Goal: Navigation & Orientation: Find specific page/section

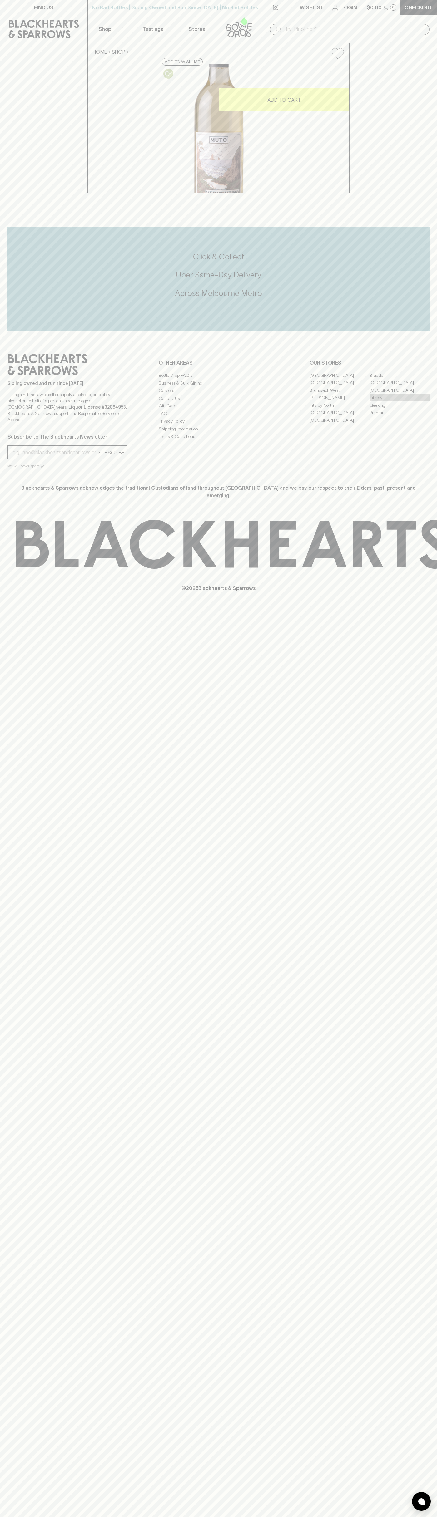
click at [399, 401] on link "Fitzroy" at bounding box center [399, 397] width 60 height 7
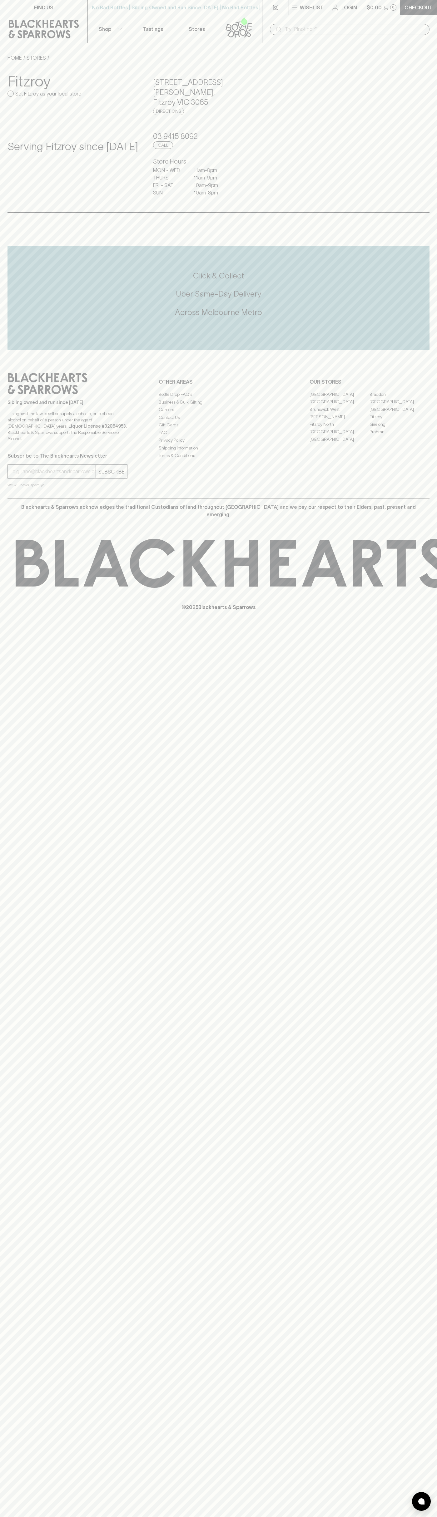
click at [242, 21] on icon at bounding box center [244, 21] width 6 height 8
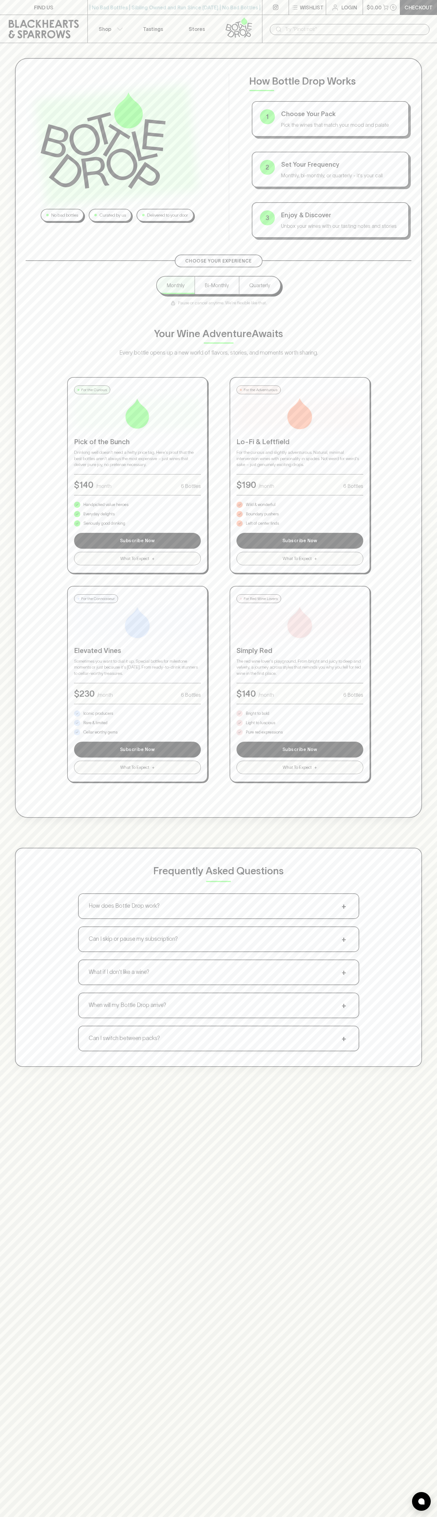
click at [123, 1517] on html "FIND US | No Bad Bottles | Sibling Owned and Run Since 2006 | No Bad Bottles | …" at bounding box center [218, 981] width 437 height 1962
click at [10, 618] on div "No bad bottles Curated by us Delivered to your door How Bottle Drop Works 1 Cho…" at bounding box center [218, 562] width 437 height 1039
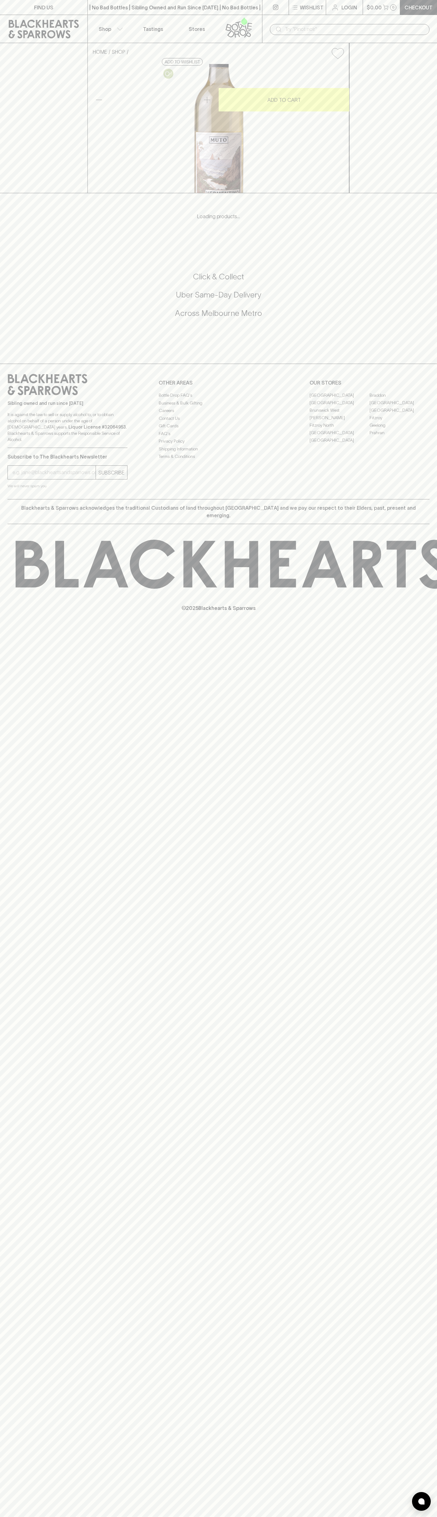
click at [399, 421] on link "Fitzroy" at bounding box center [399, 417] width 60 height 7
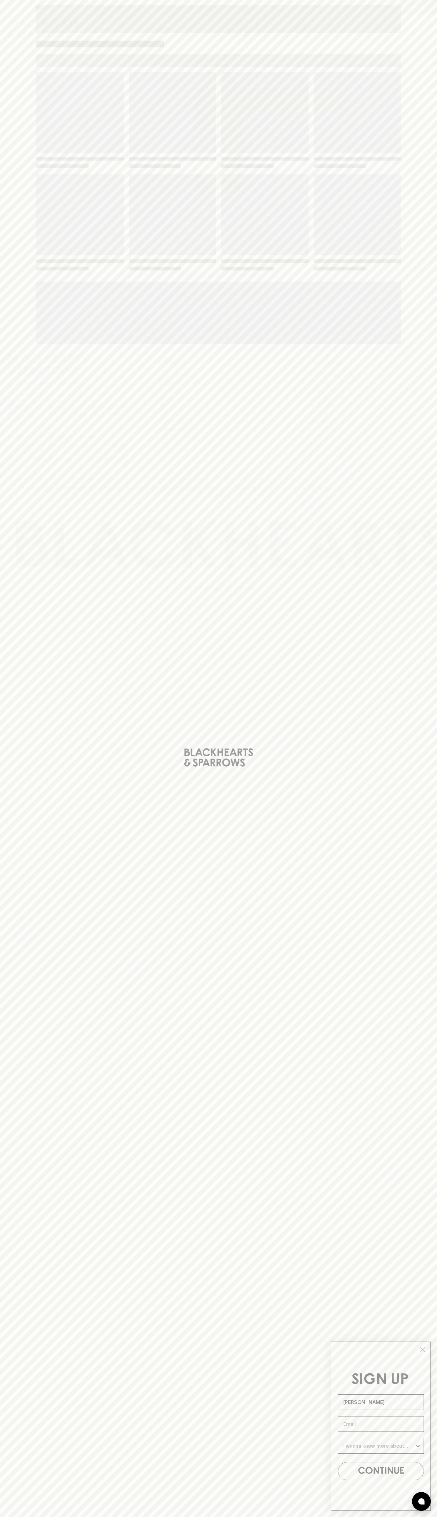
type input "[PERSON_NAME]"
click at [423, 1350] on icon "Close dialog" at bounding box center [423, 1350] width 4 height 4
